Goal: Task Accomplishment & Management: Use online tool/utility

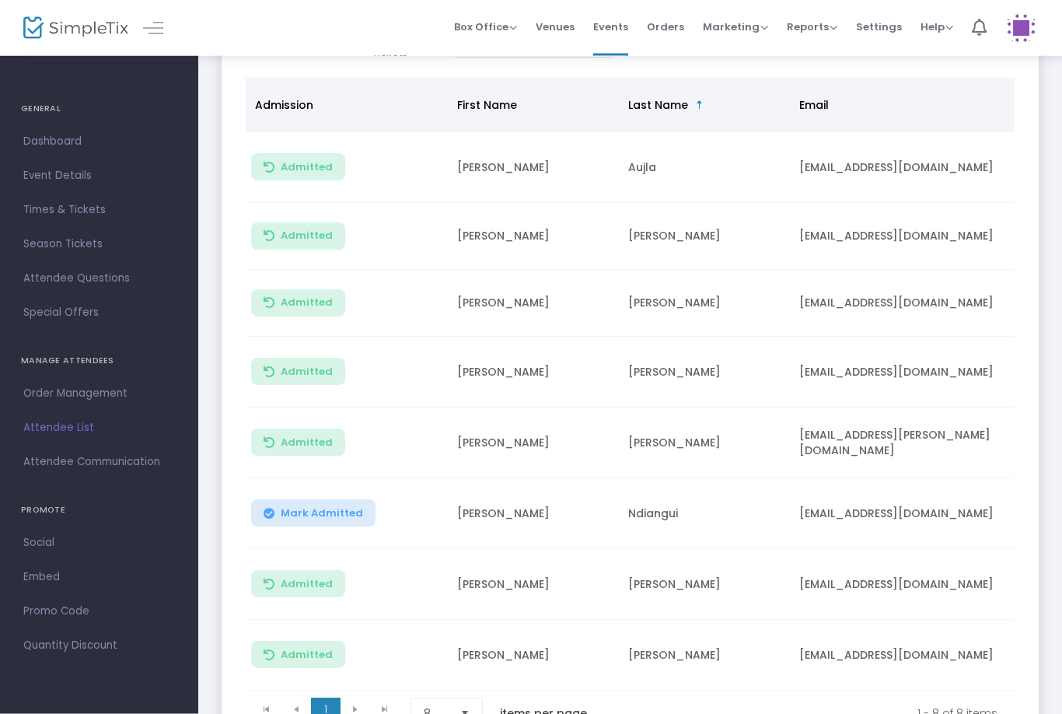
scroll to position [188, 0]
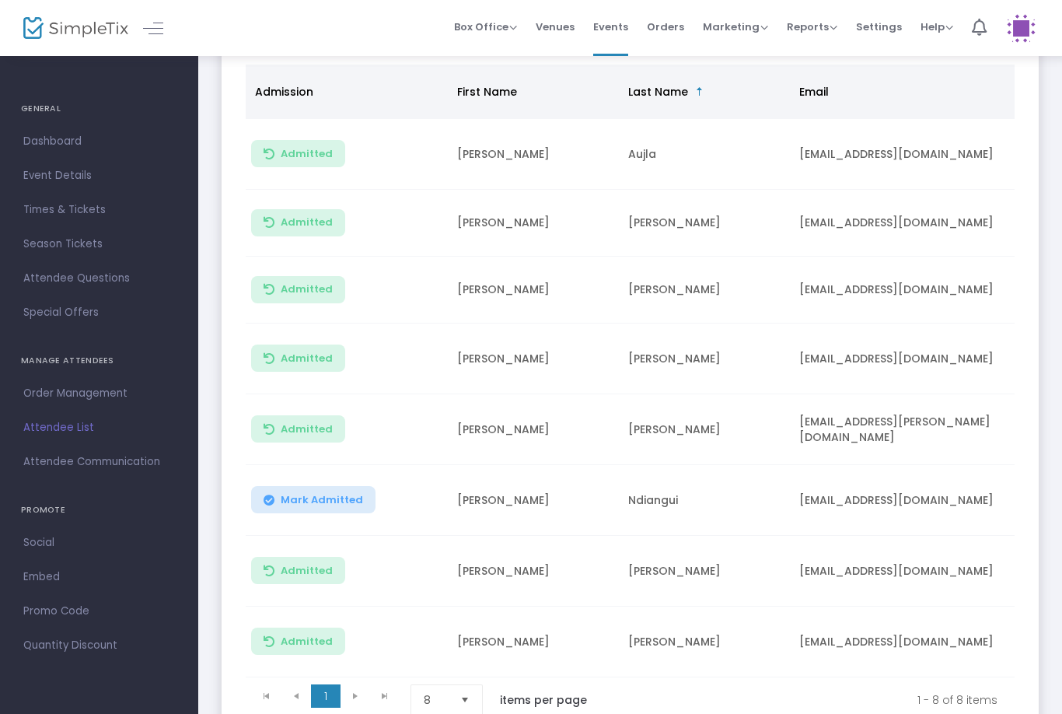
click at [320, 488] on button "Mark Admitted" at bounding box center [313, 499] width 124 height 27
click at [315, 501] on span "Mark Admitted" at bounding box center [322, 500] width 82 height 12
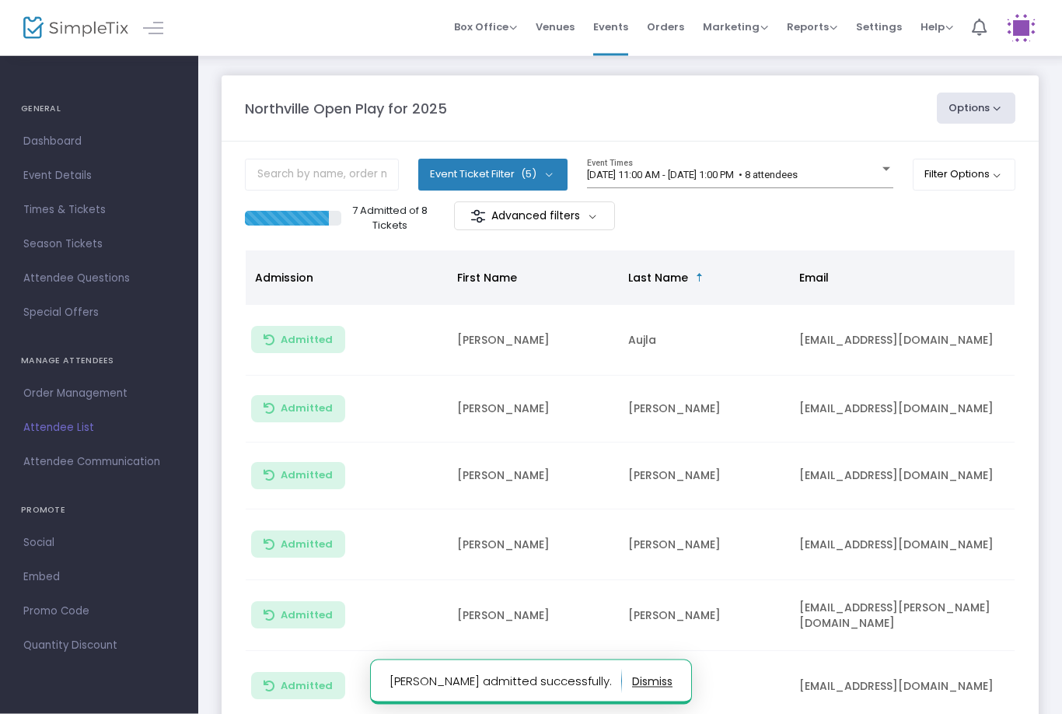
scroll to position [0, 0]
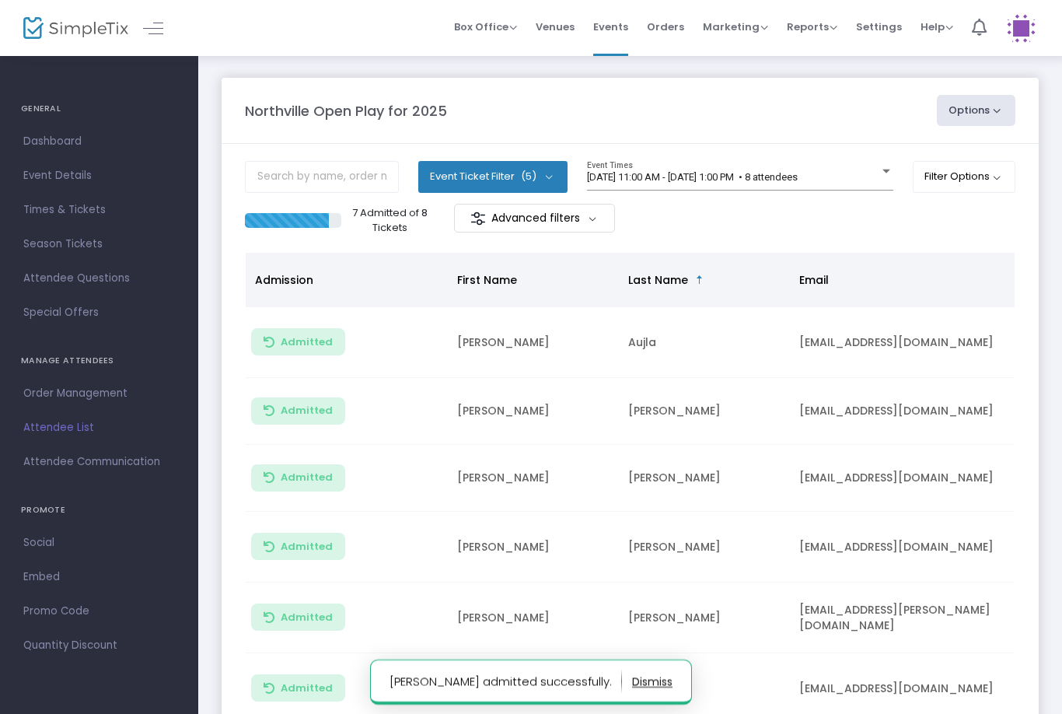
click at [838, 167] on div "[DATE] 11:00 AM - [DATE] 1:00 PM • 8 attendees Event Times" at bounding box center [740, 176] width 306 height 30
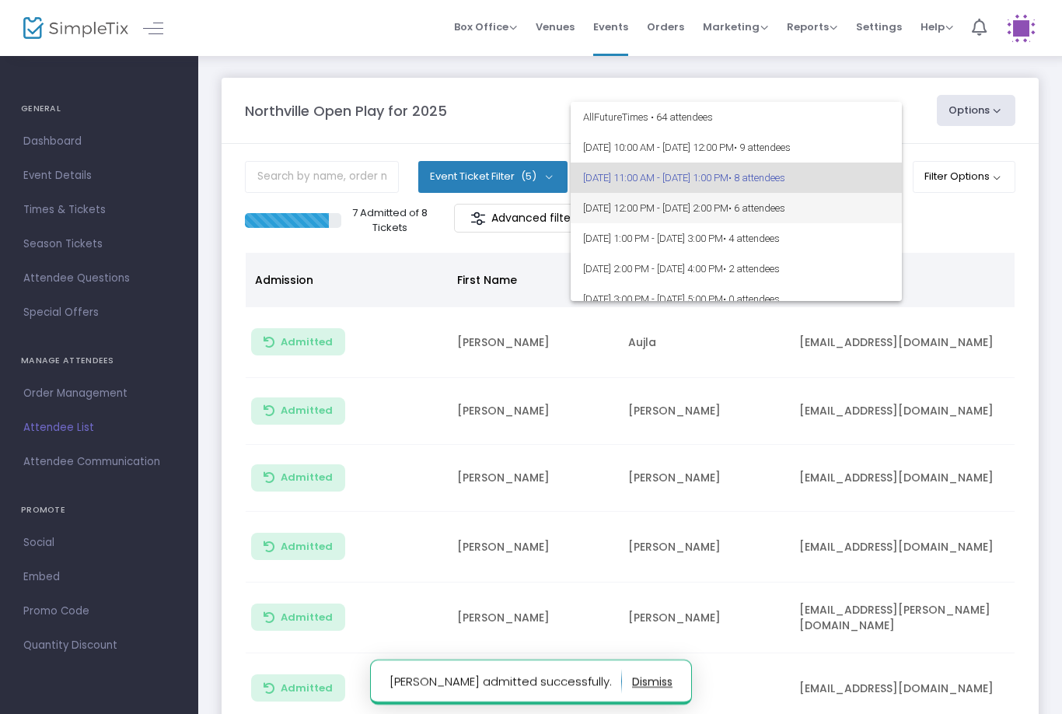
click at [857, 203] on span "[DATE] 12:00 PM - [DATE] 2:00 PM • 6 attendees" at bounding box center [736, 208] width 306 height 30
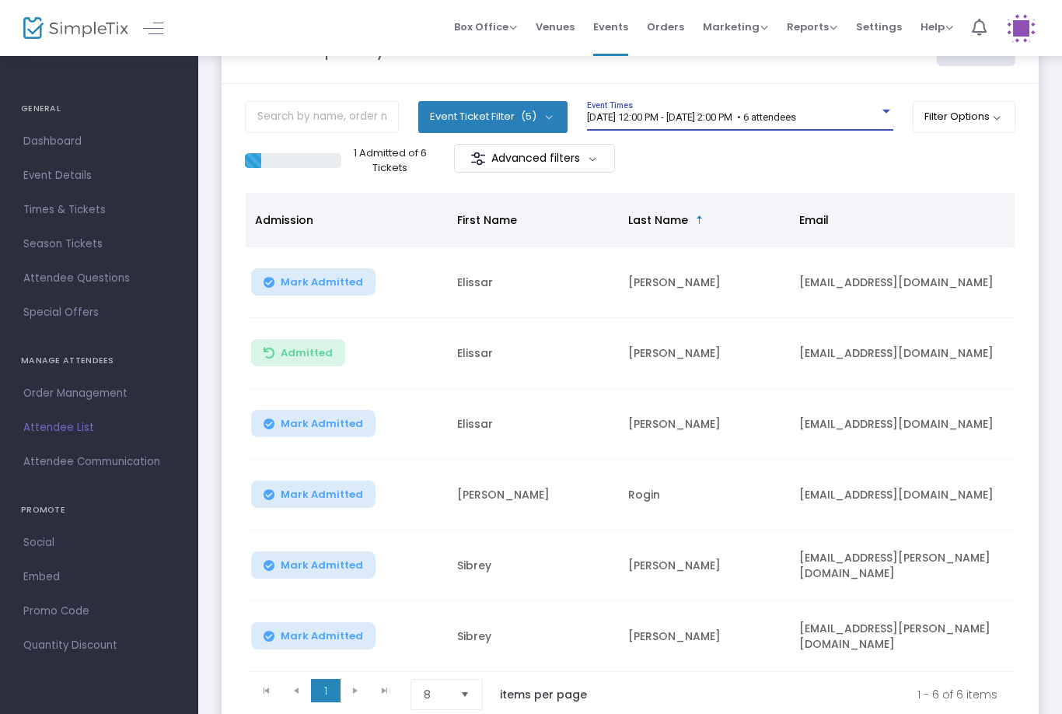
scroll to position [78, 0]
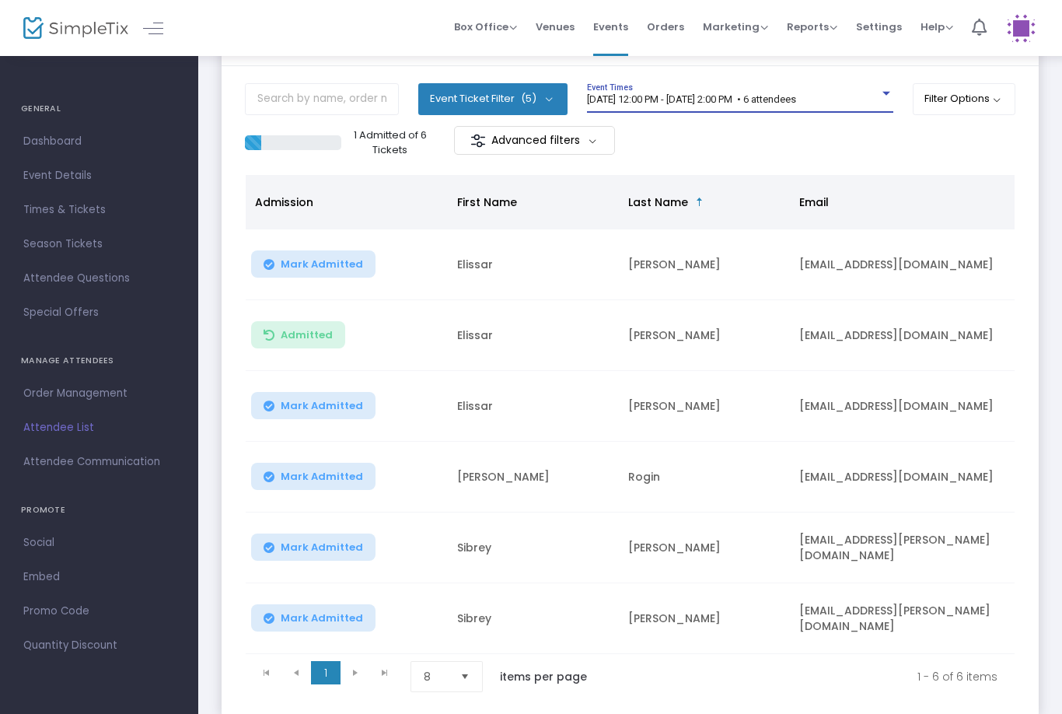
click at [304, 287] on td "Mark Admitted" at bounding box center [347, 264] width 202 height 71
click at [342, 262] on span "Mark Admitted" at bounding box center [322, 264] width 82 height 12
click at [355, 397] on button "Mark Admitted" at bounding box center [313, 405] width 124 height 27
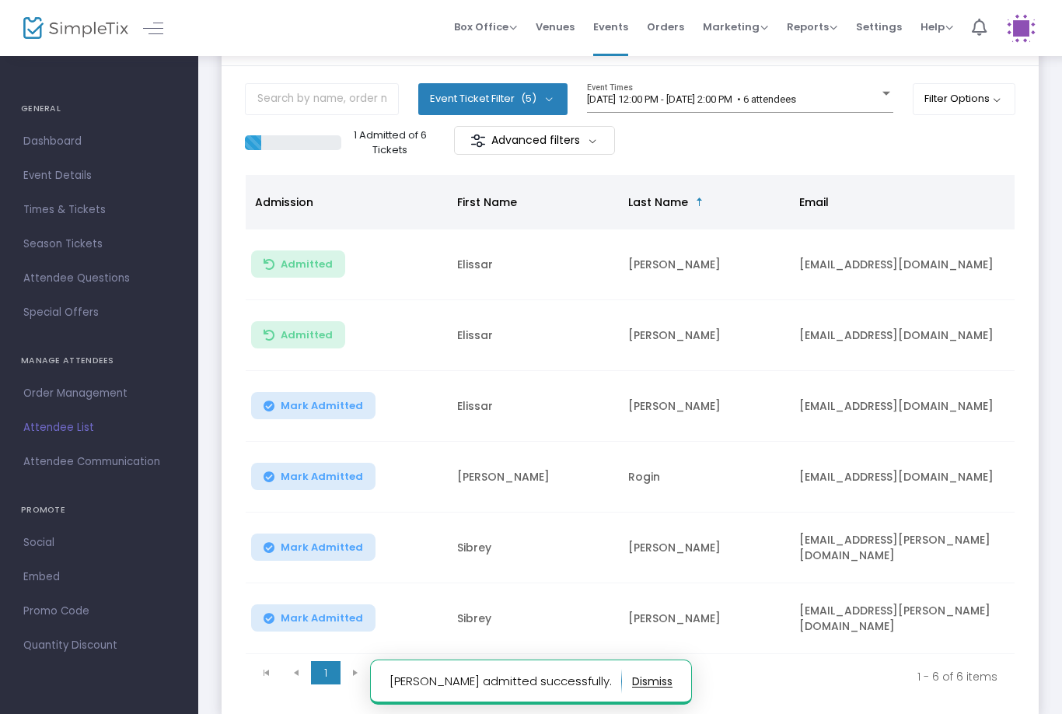
click at [303, 397] on button "Mark Admitted" at bounding box center [313, 405] width 124 height 27
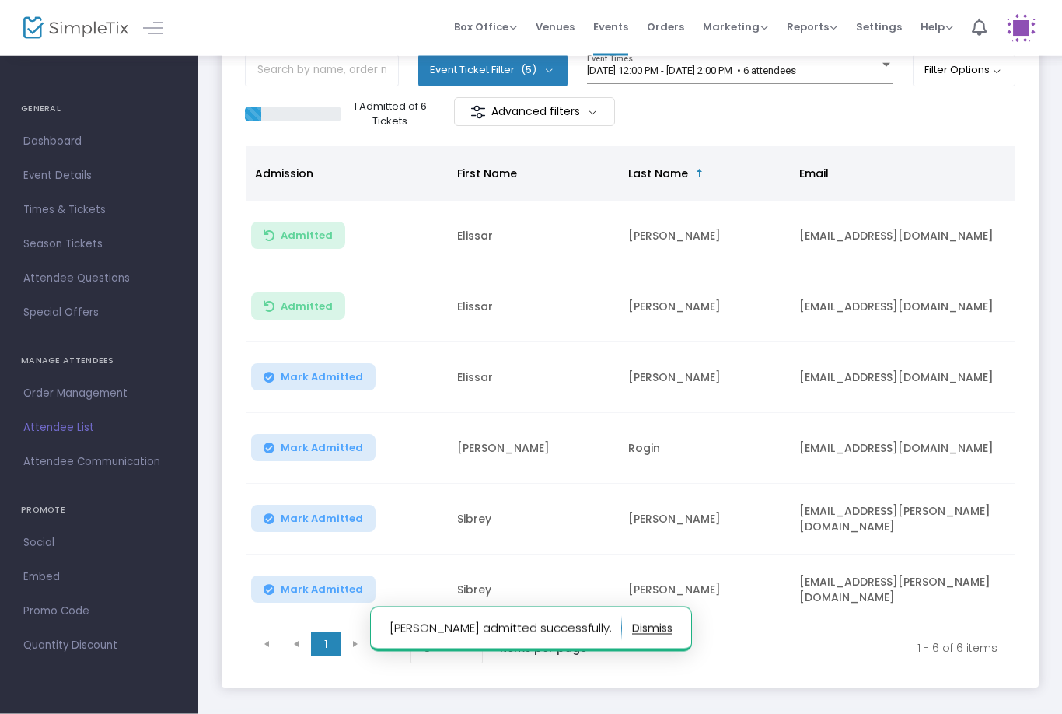
scroll to position [107, 0]
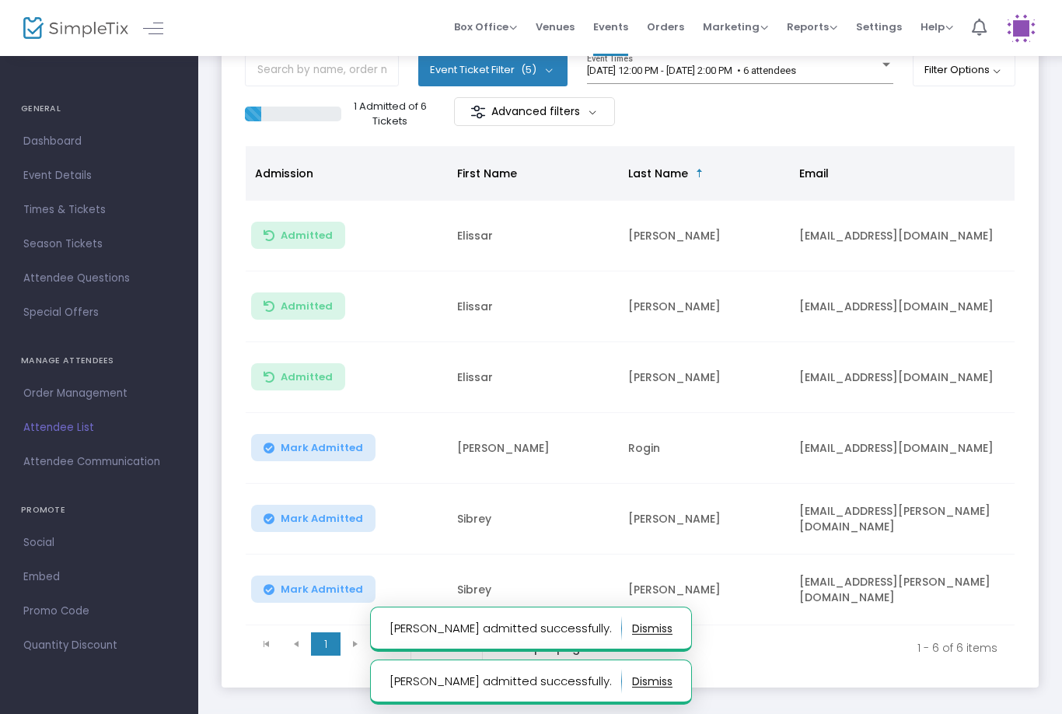
click at [336, 509] on button "Mark Admitted" at bounding box center [313, 518] width 124 height 27
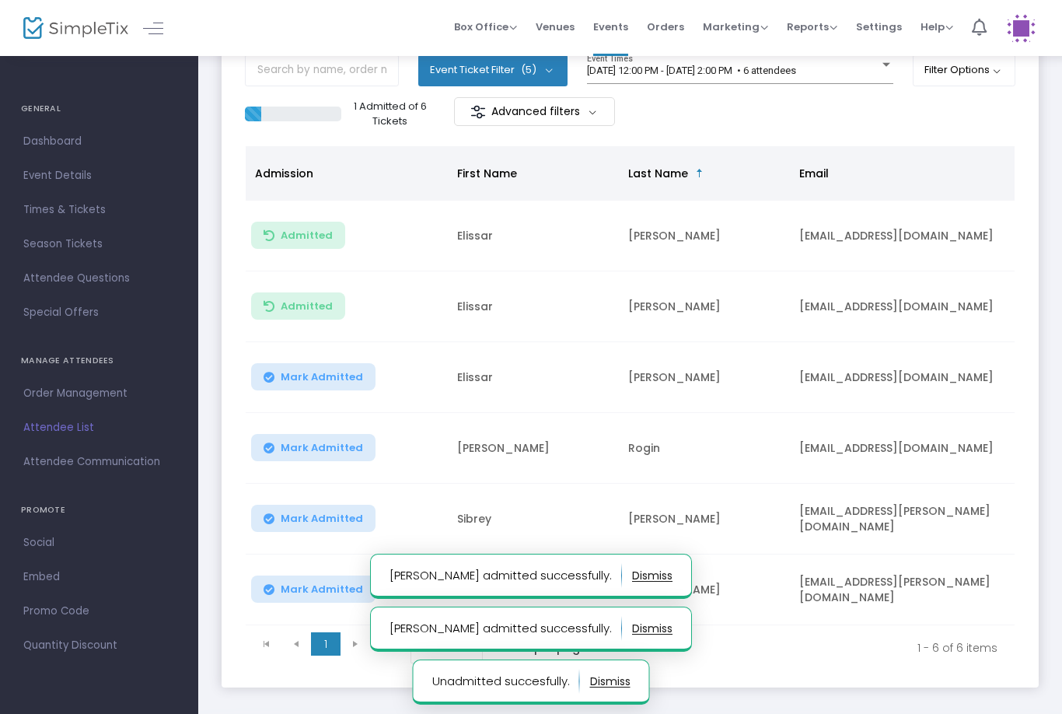
click at [329, 590] on span "Mark Admitted" at bounding box center [322, 589] width 82 height 12
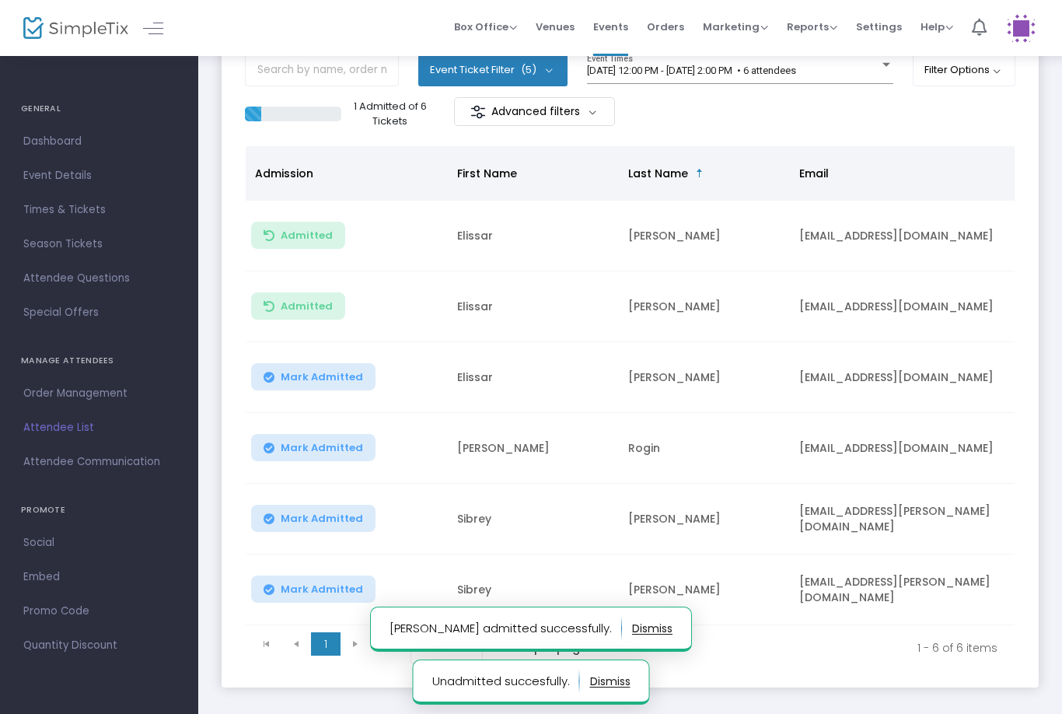
scroll to position [130, 0]
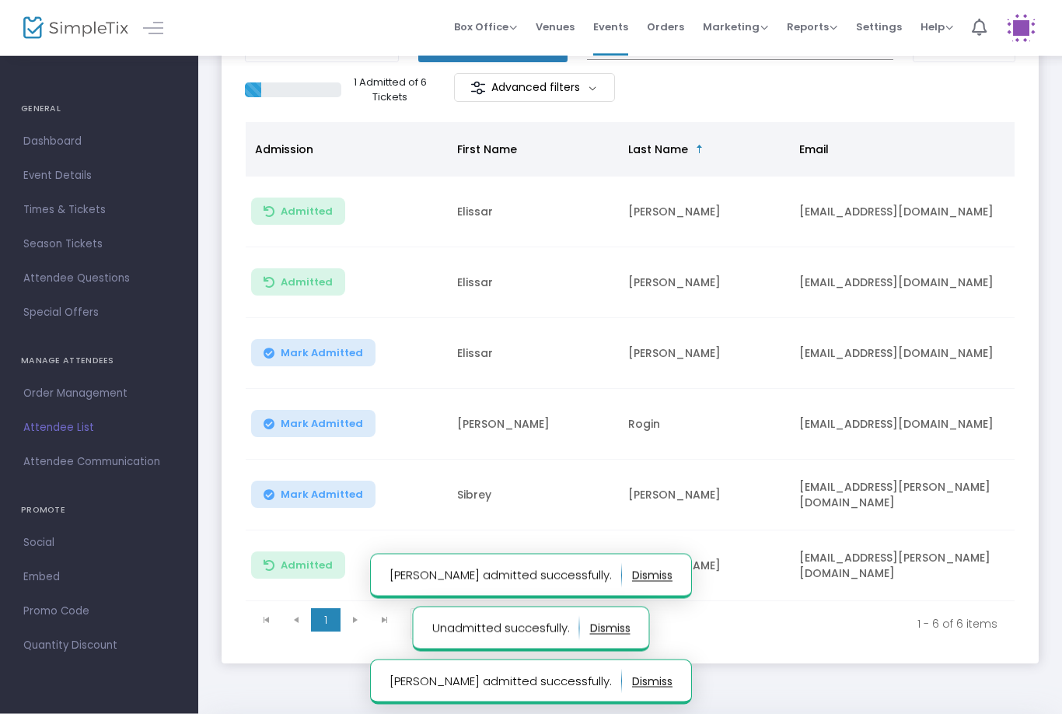
click at [339, 477] on td "Mark Admitted" at bounding box center [347, 495] width 202 height 71
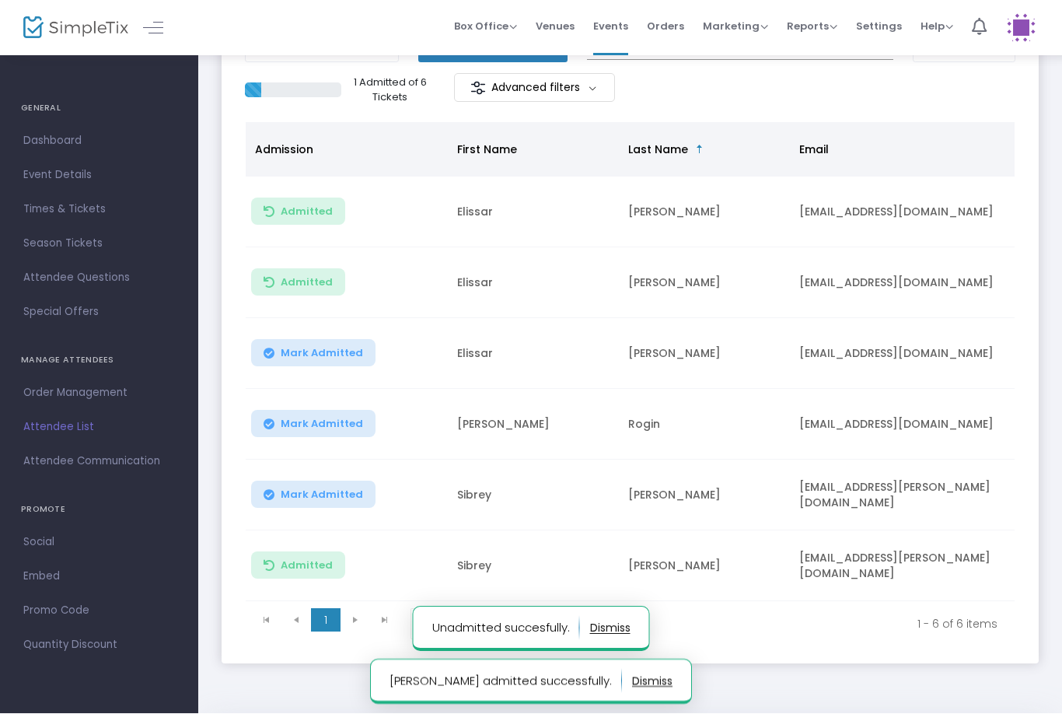
click at [313, 496] on span "Mark Admitted" at bounding box center [322, 495] width 82 height 12
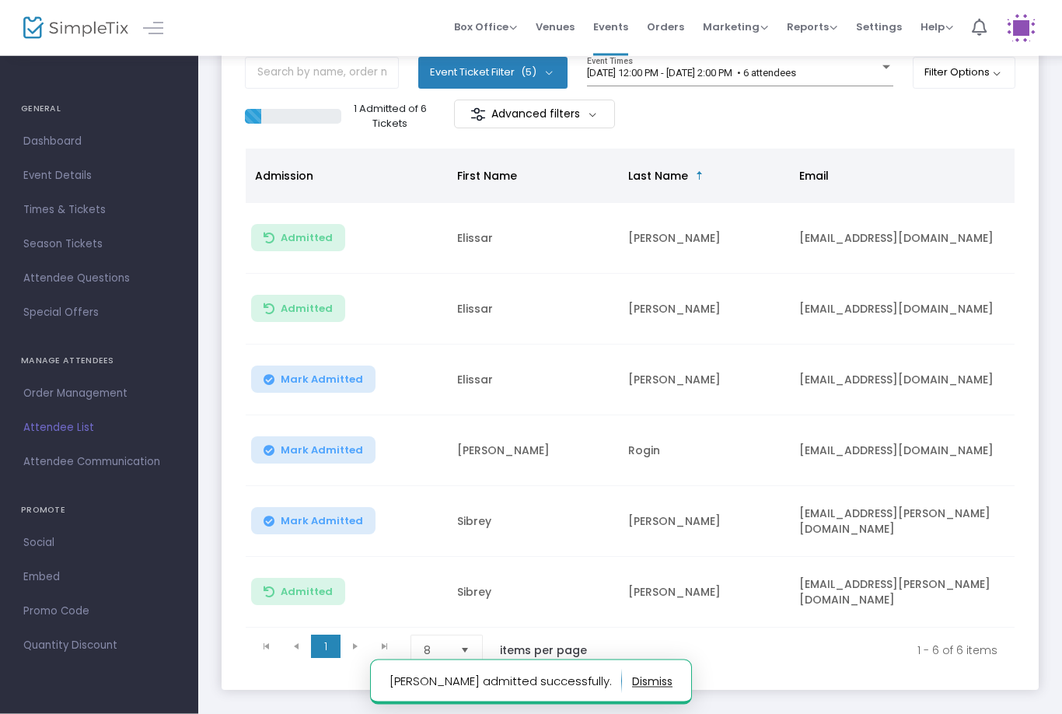
scroll to position [100, 0]
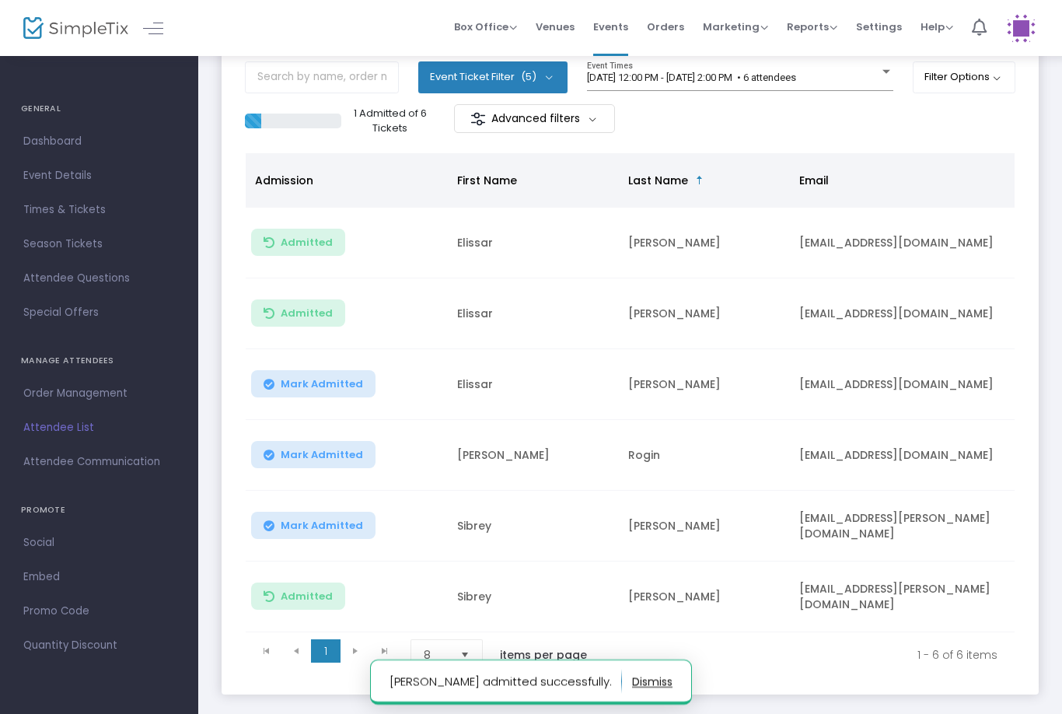
click at [305, 514] on button "Mark Admitted" at bounding box center [313, 525] width 124 height 27
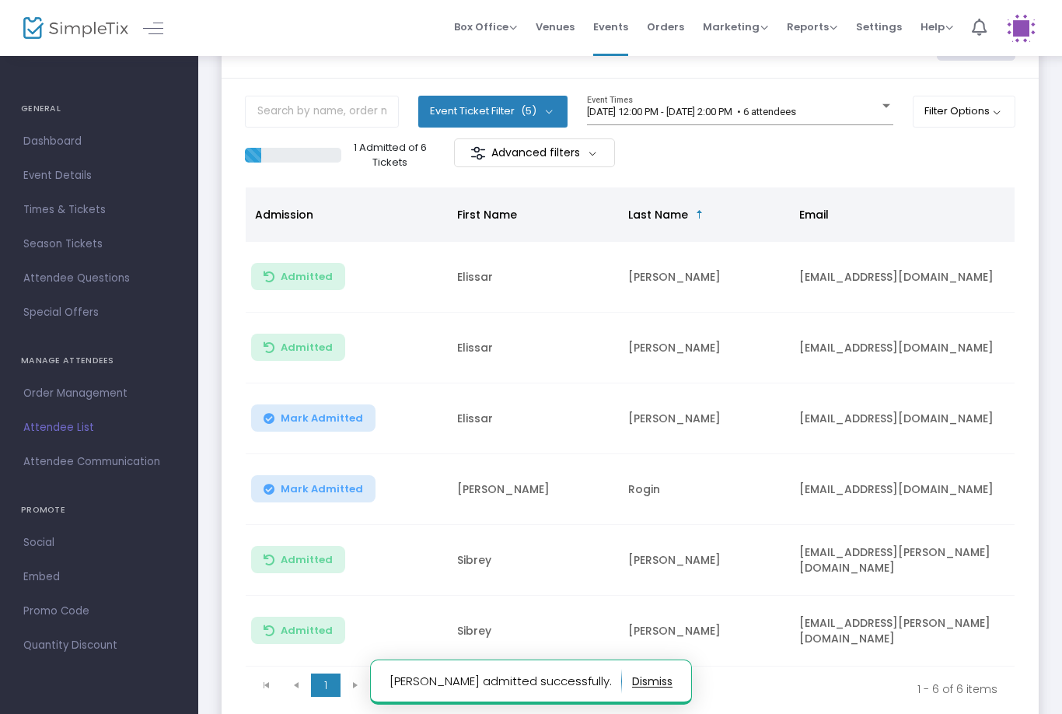
scroll to position [68, 0]
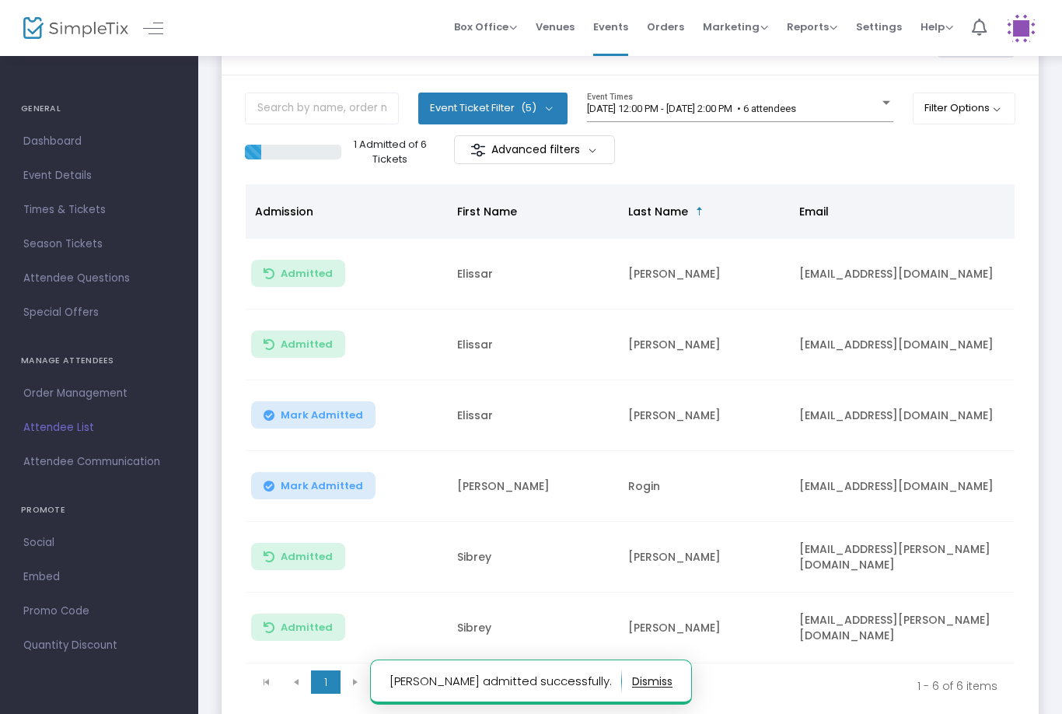
click at [318, 409] on span "Mark Admitted" at bounding box center [322, 415] width 82 height 12
click at [314, 409] on span "Mark Admitted" at bounding box center [322, 415] width 82 height 12
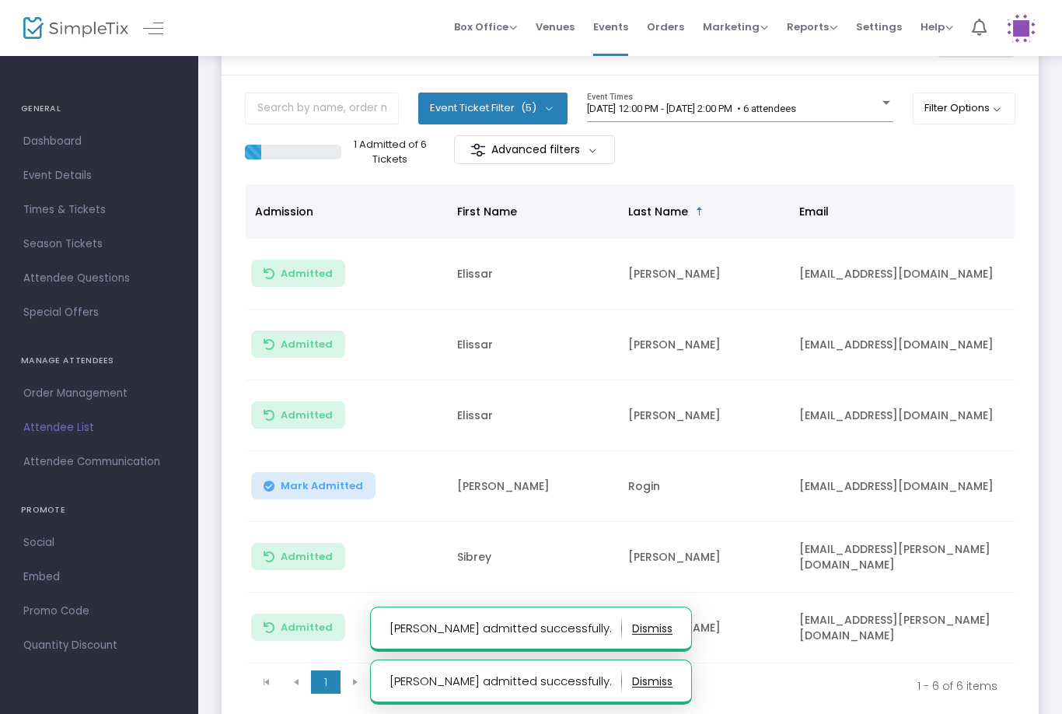
click at [769, 113] on span "[DATE] 12:00 PM - [DATE] 2:00 PM • 6 attendees" at bounding box center [691, 109] width 209 height 12
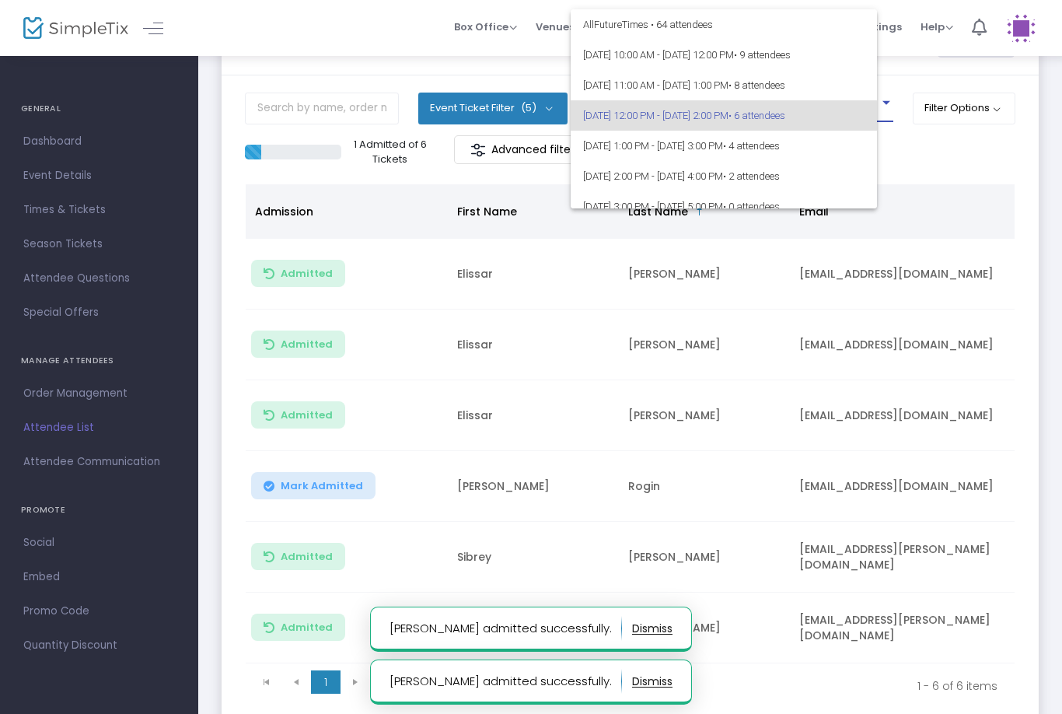
scroll to position [6, 0]
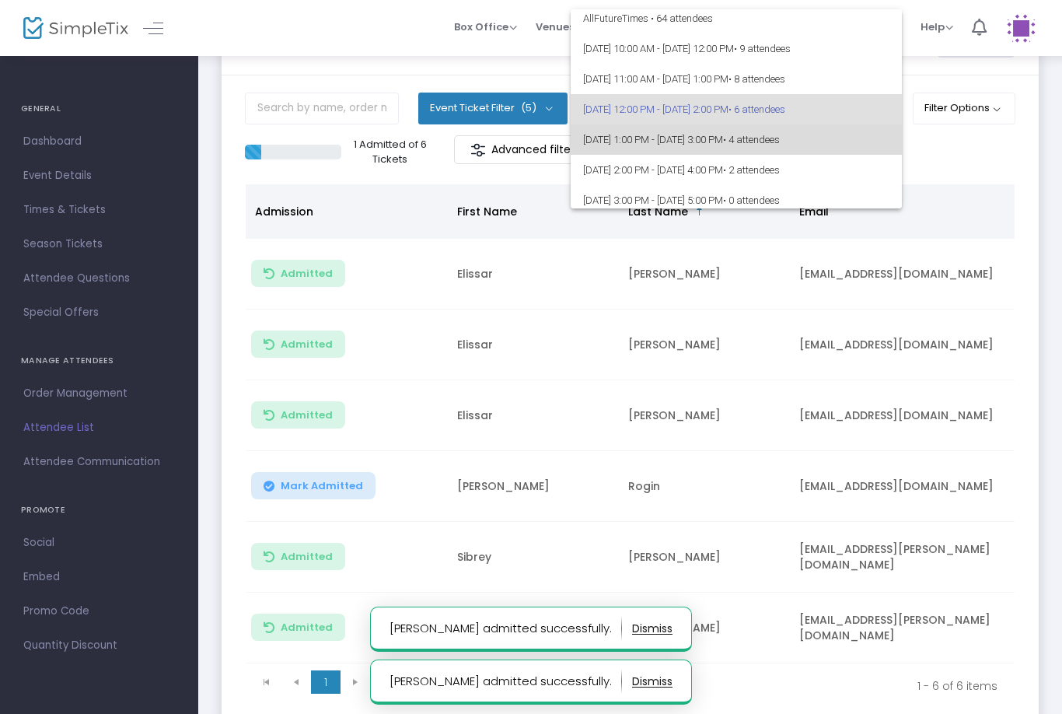
click at [748, 141] on span "[DATE] 1:00 PM - [DATE] 3:00 PM • 4 attendees" at bounding box center [736, 139] width 306 height 30
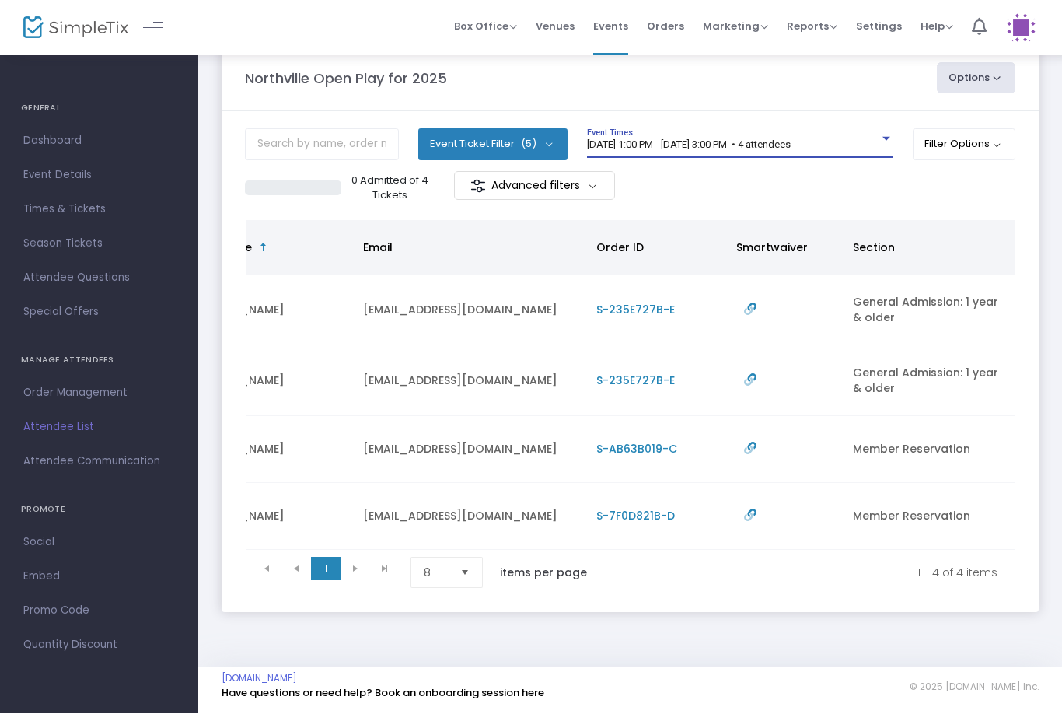
scroll to position [0, 436]
click at [772, 130] on div "[DATE] 1:00 PM - [DATE] 3:00 PM • 4 attendees Event Times" at bounding box center [740, 144] width 306 height 30
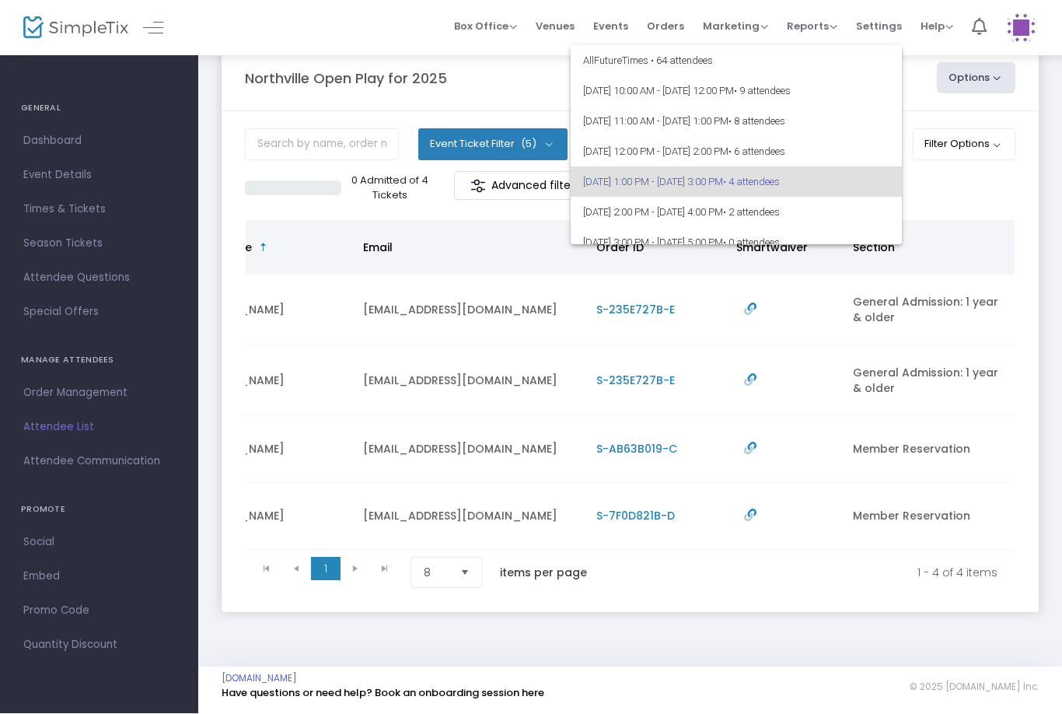
scroll to position [37, 0]
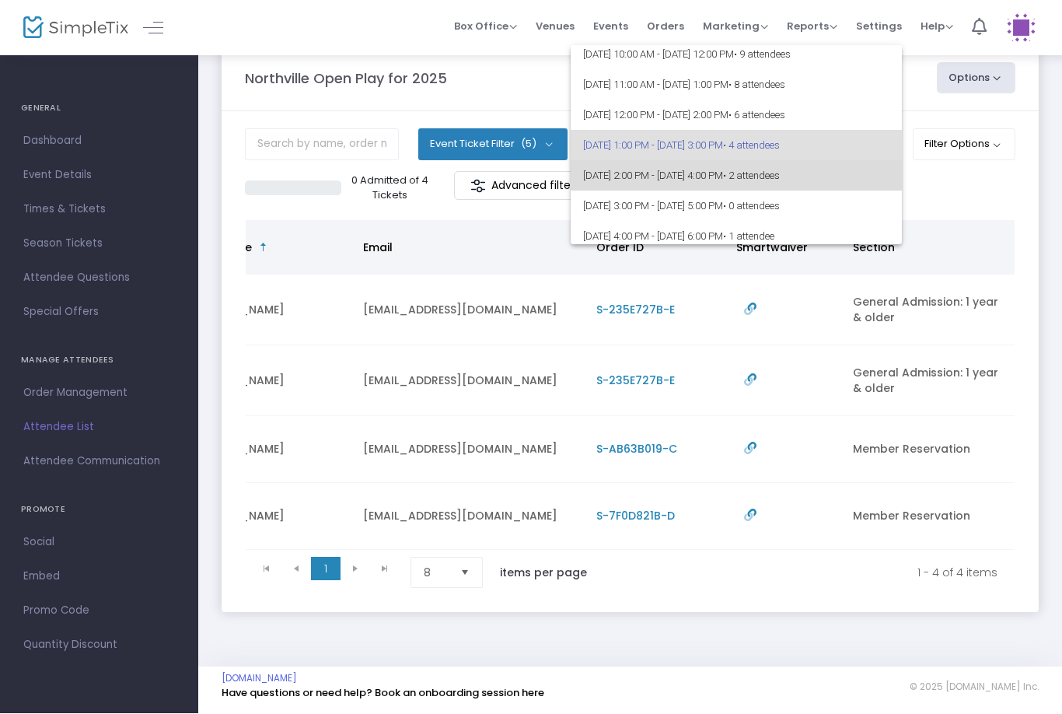
click at [718, 173] on span "[DATE] 2:00 PM - [DATE] 4:00 PM • 2 attendees" at bounding box center [736, 176] width 306 height 30
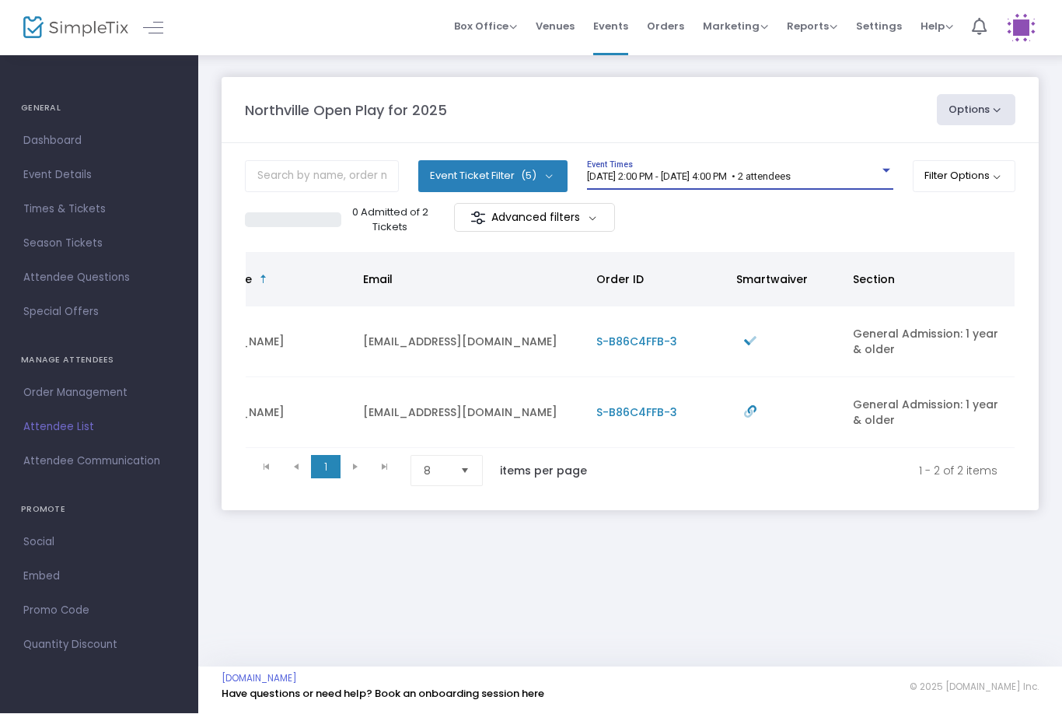
scroll to position [0, 436]
click at [754, 175] on span "[DATE] 2:00 PM - [DATE] 4:00 PM • 2 attendees" at bounding box center [689, 177] width 204 height 12
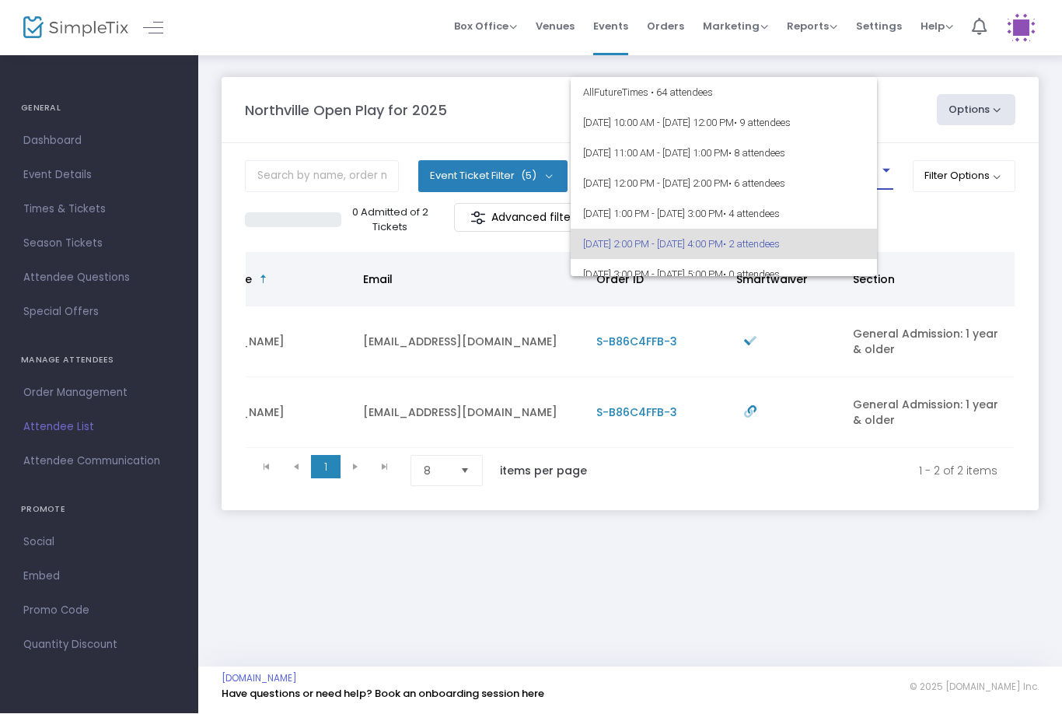
scroll to position [67, 0]
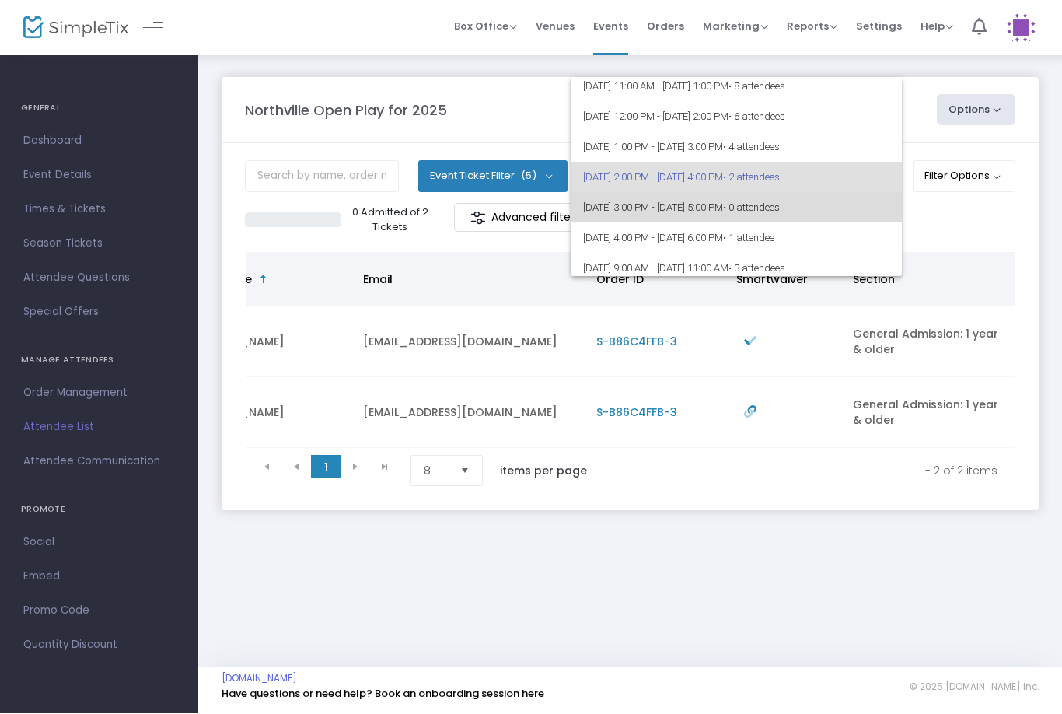
click at [749, 199] on span "[DATE] 3:00 PM - [DATE] 5:00 PM • 0 attendees" at bounding box center [736, 208] width 306 height 30
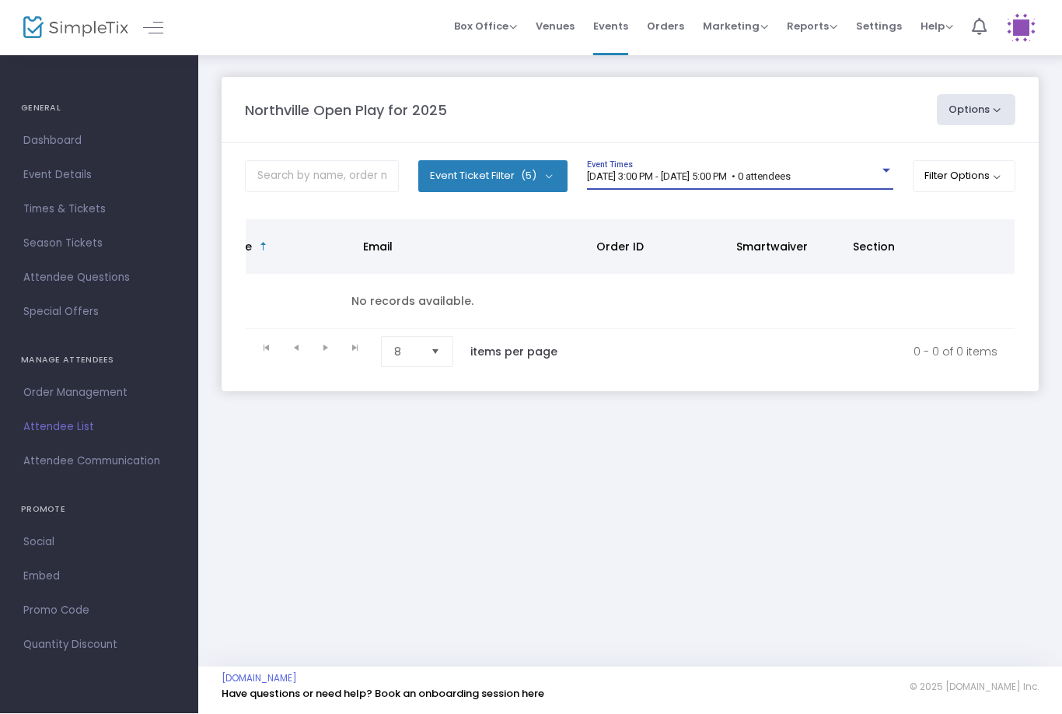
click at [780, 156] on m-panel-content "Event Ticket Filter (5) Select All General Admission: 1 year & older Additional…" at bounding box center [630, 268] width 817 height 248
click at [747, 180] on span "[DATE] 3:00 PM - [DATE] 5:00 PM • 0 attendees" at bounding box center [689, 177] width 204 height 12
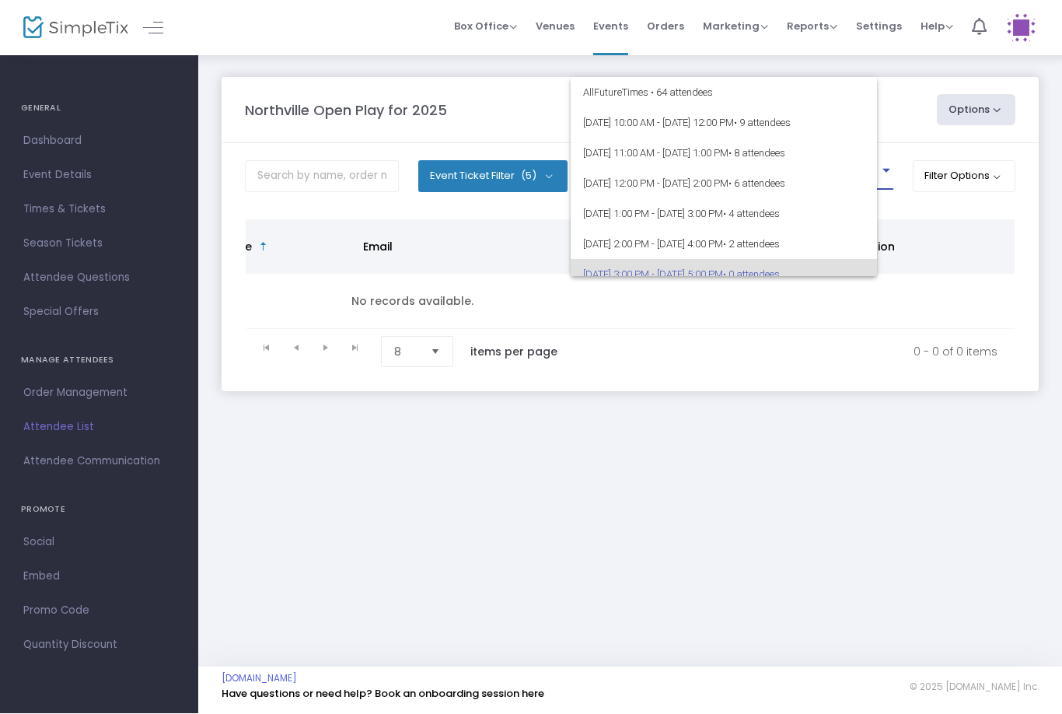
scroll to position [97, 0]
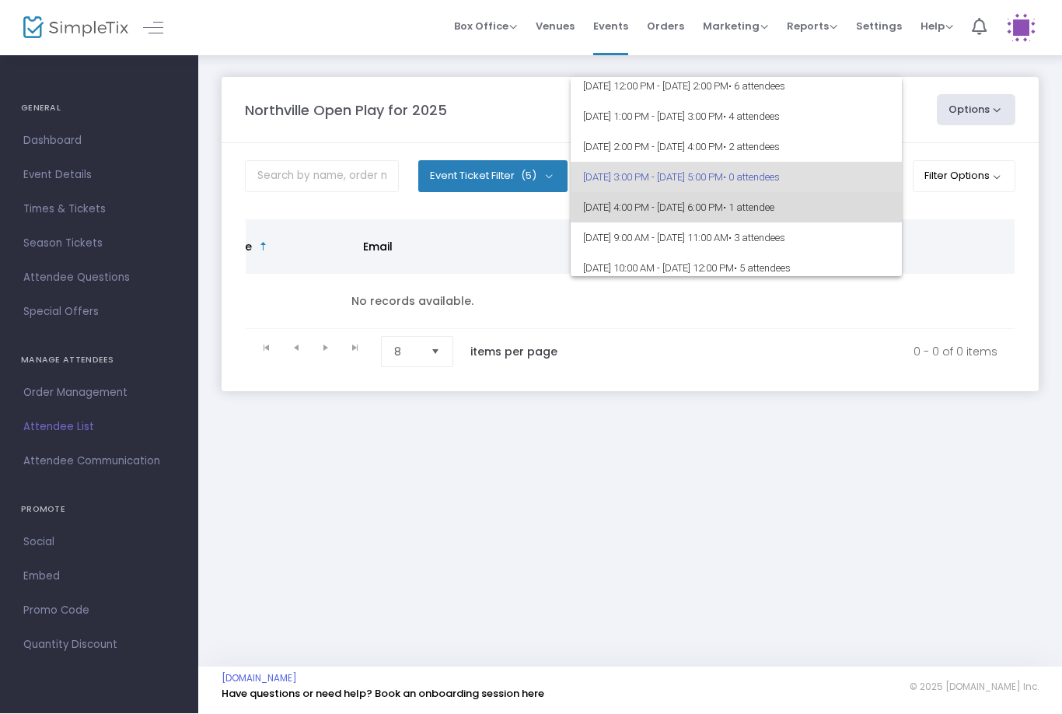
click at [737, 205] on span "[DATE] 4:00 PM - [DATE] 6:00 PM • 1 attendee" at bounding box center [736, 208] width 306 height 30
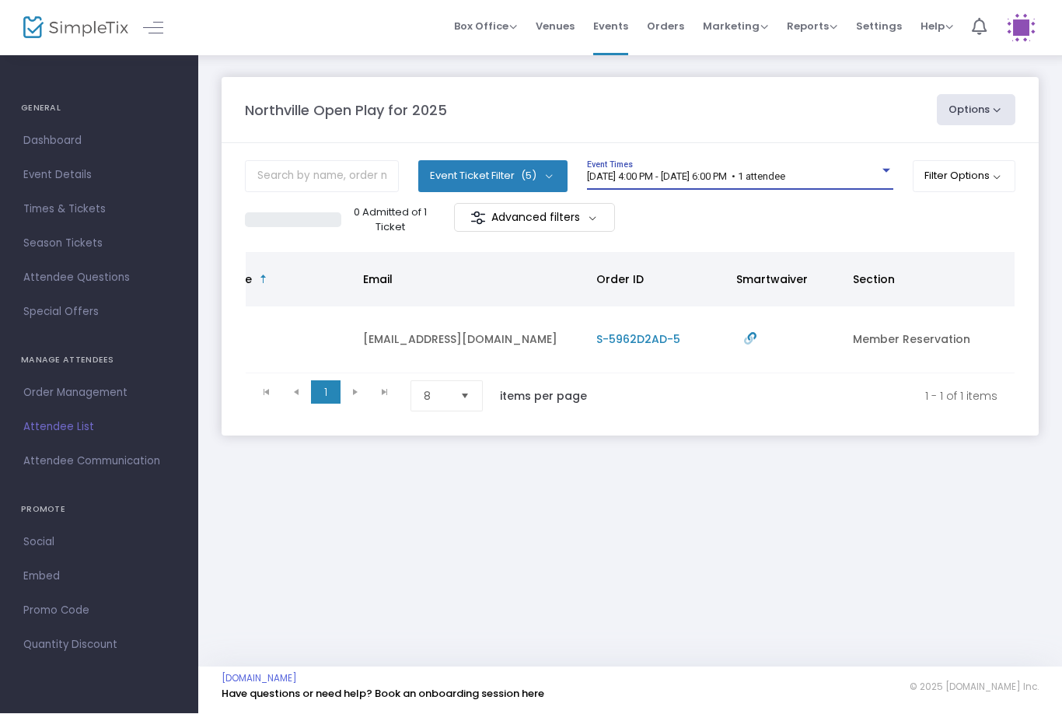
click at [744, 171] on span "[DATE] 4:00 PM - [DATE] 6:00 PM • 1 attendee" at bounding box center [686, 177] width 198 height 12
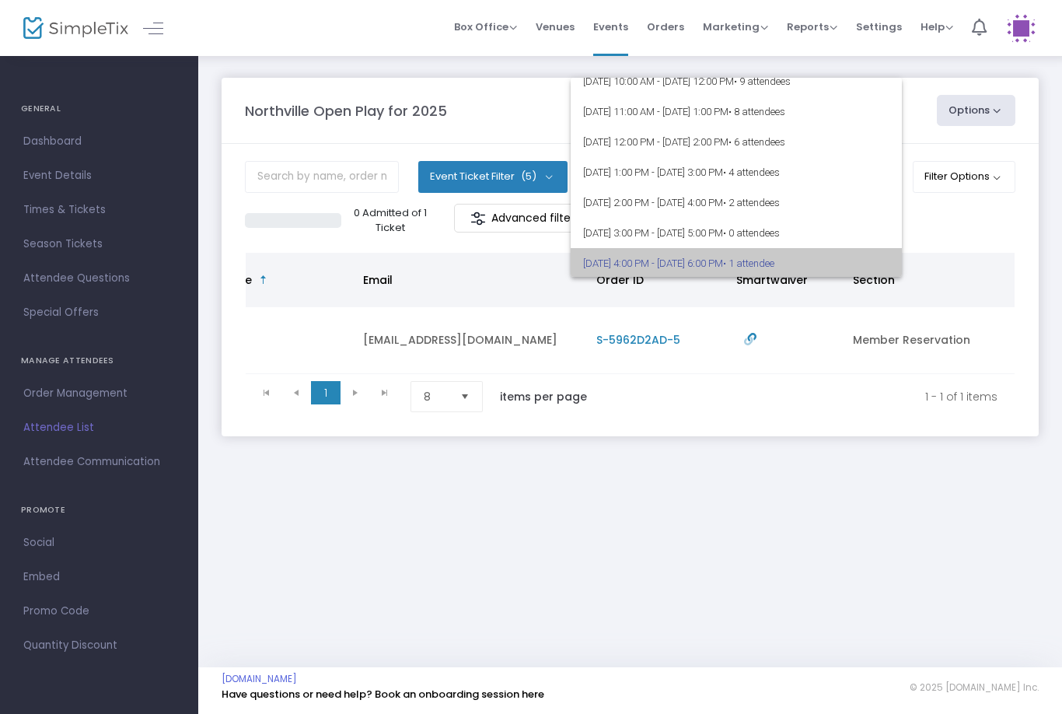
scroll to position [33, 0]
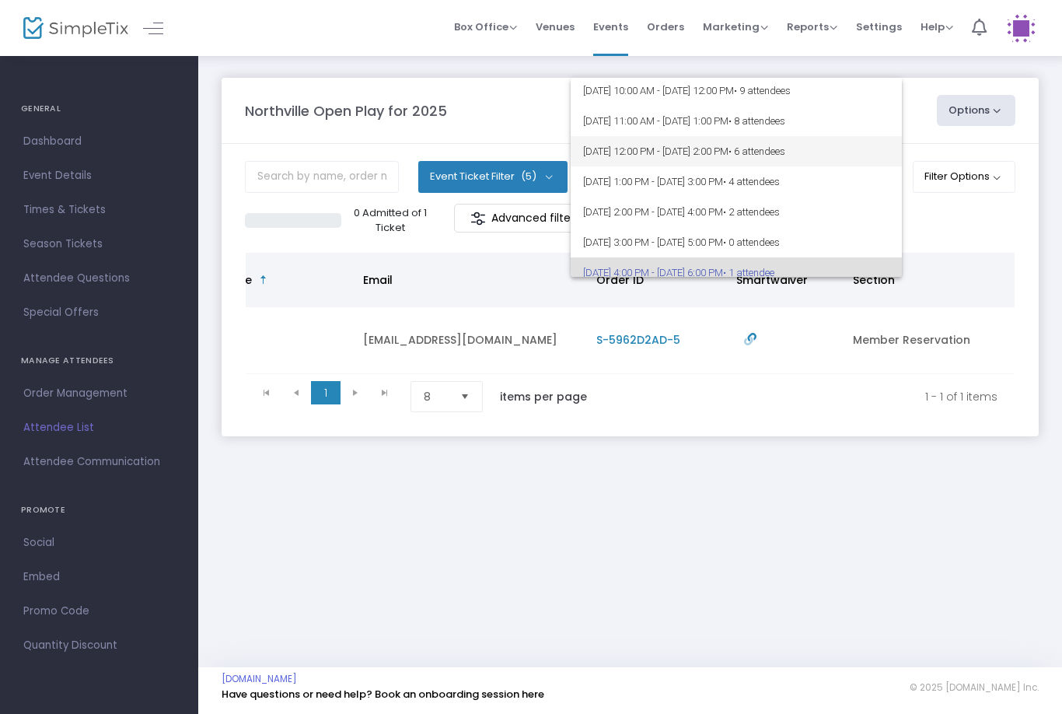
click at [714, 149] on span "[DATE] 12:00 PM - [DATE] 2:00 PM • 6 attendees" at bounding box center [736, 151] width 306 height 30
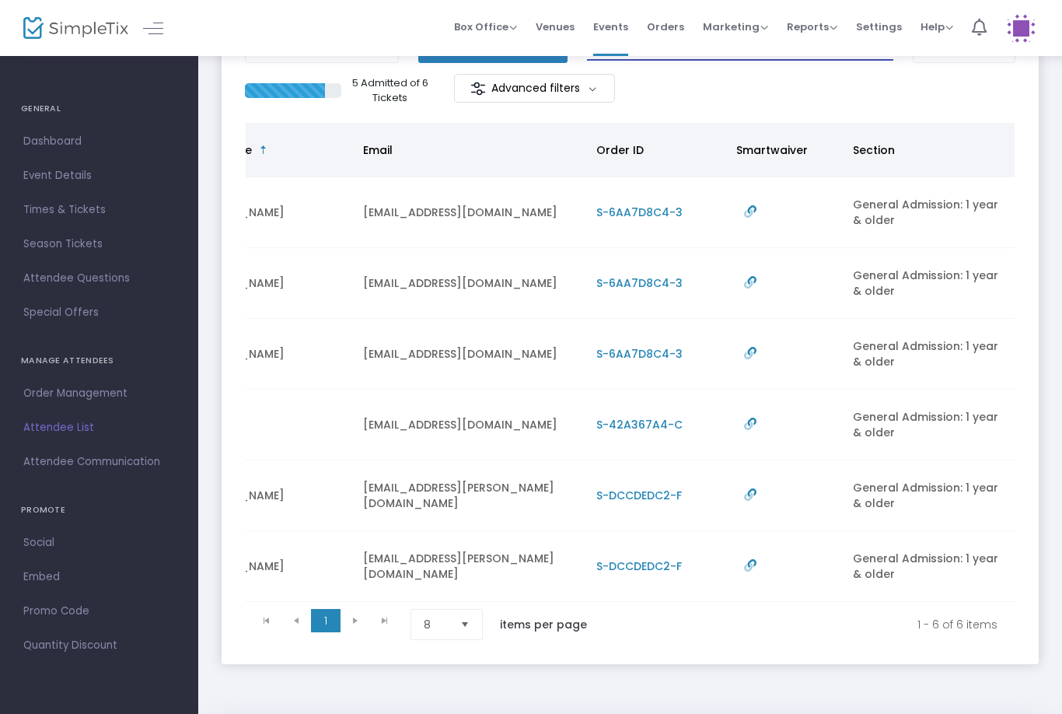
scroll to position [130, 0]
